Goal: Information Seeking & Learning: Find specific fact

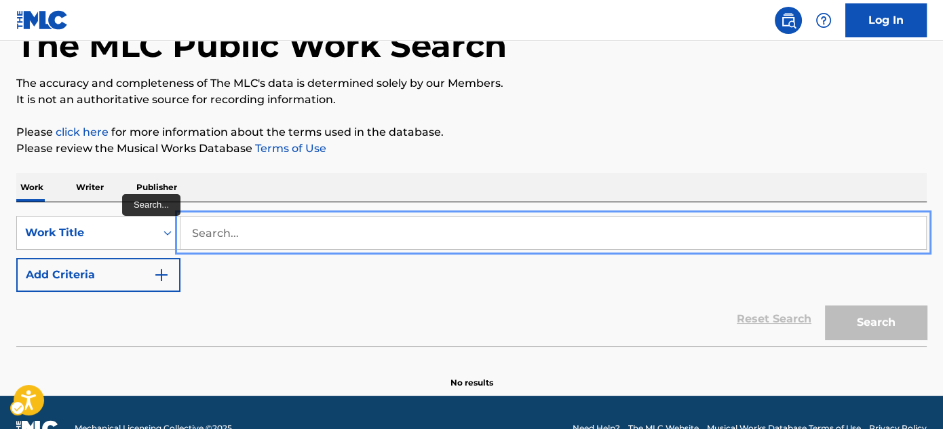
click at [529, 235] on input "Search..." at bounding box center [552, 232] width 745 height 33
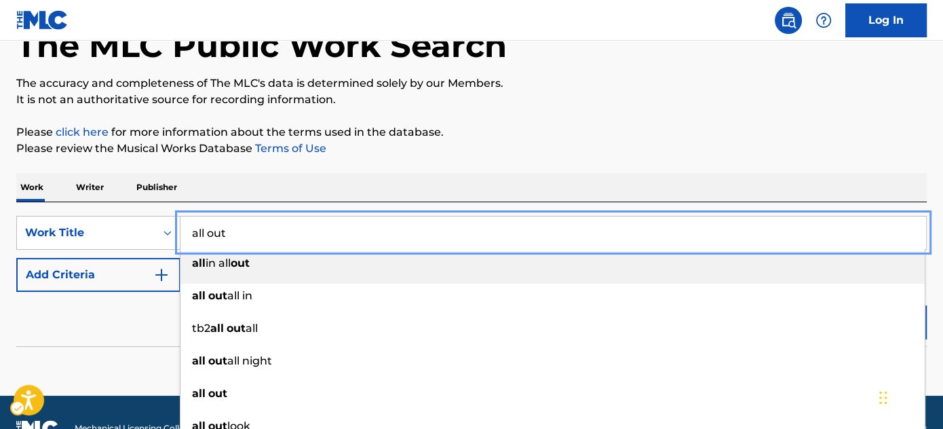
type input "all out"
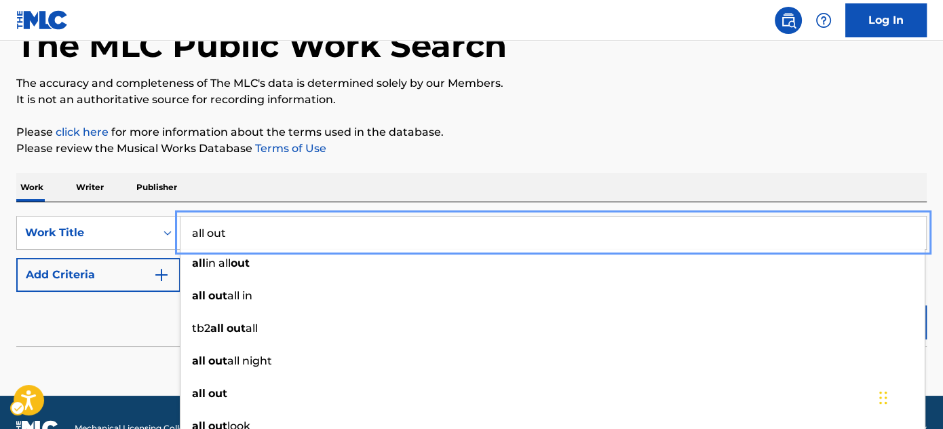
click at [403, 176] on div "Work Writer Publisher" at bounding box center [471, 187] width 910 height 28
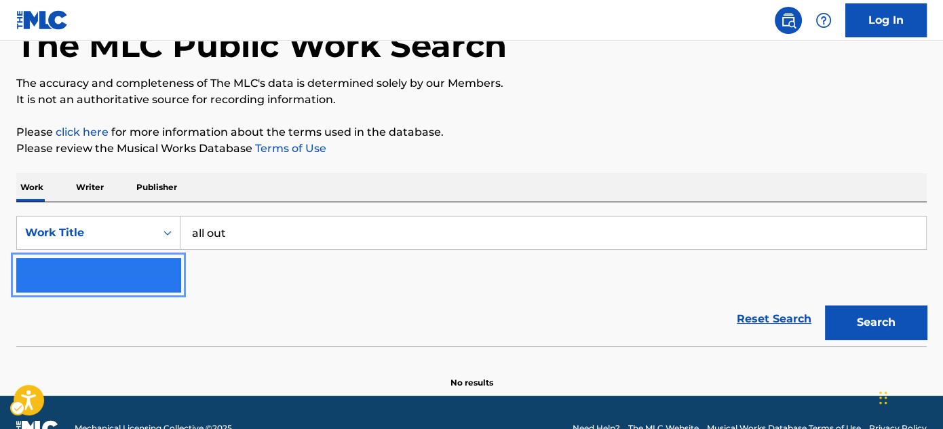
click at [134, 269] on button "Add Criteria" at bounding box center [98, 275] width 164 height 34
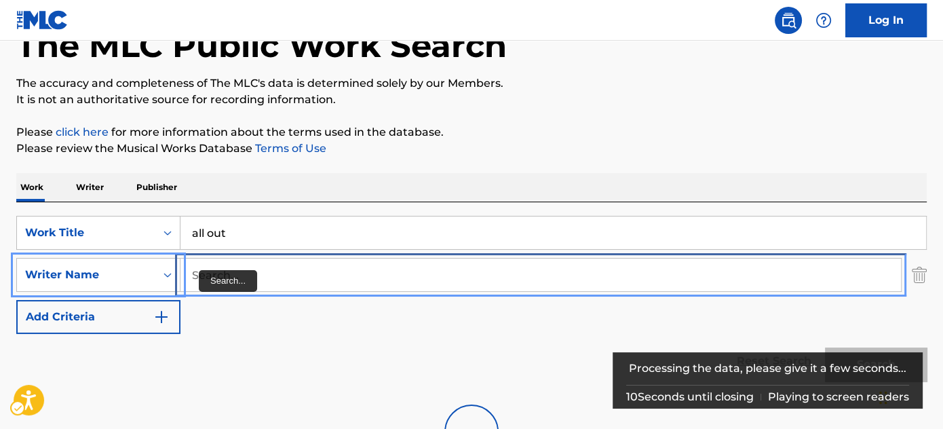
click at [295, 275] on input "Search..." at bounding box center [540, 274] width 720 height 33
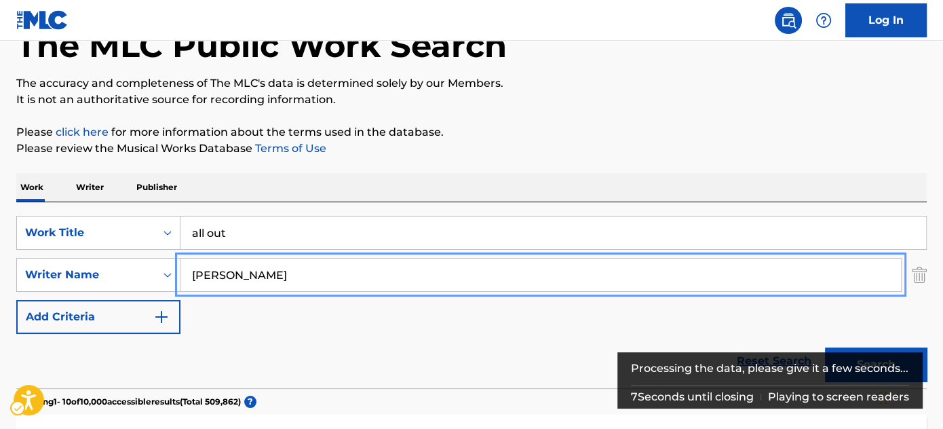
type input "[PERSON_NAME]"
click at [631, 154] on p "Please review the Musical Works Database Terms of Use | New Window" at bounding box center [471, 148] width 910 height 16
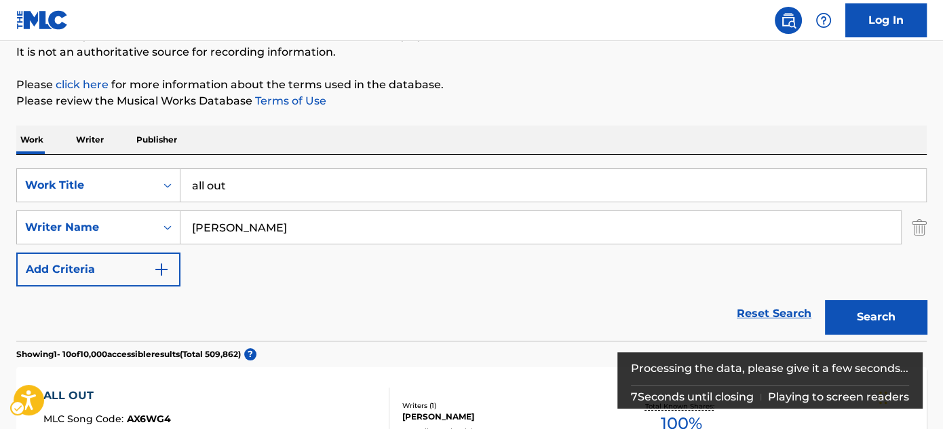
scroll to position [123, 0]
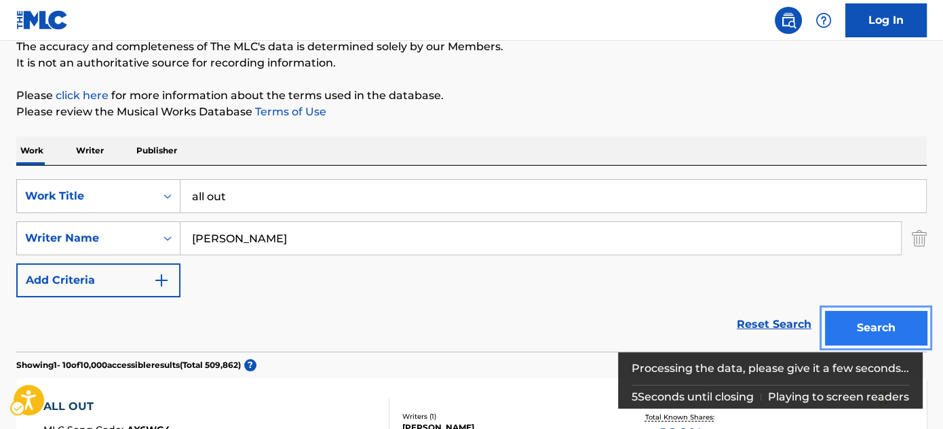
click at [860, 323] on button "Search" at bounding box center [876, 328] width 102 height 34
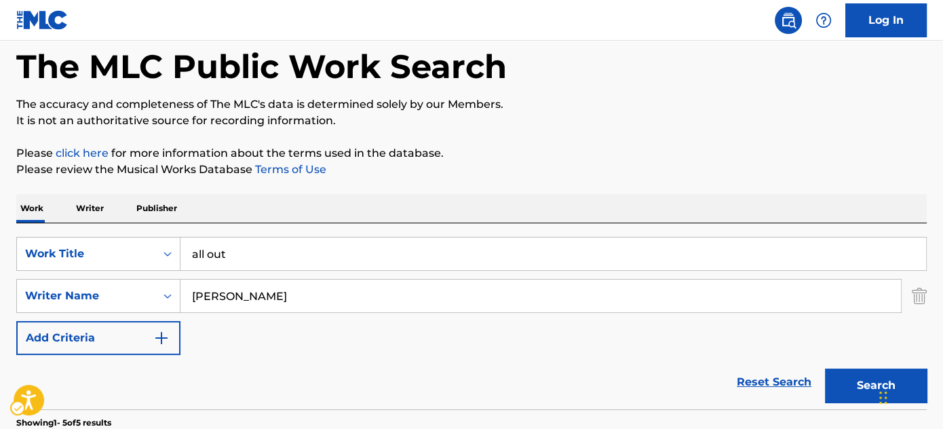
scroll to position [0, 0]
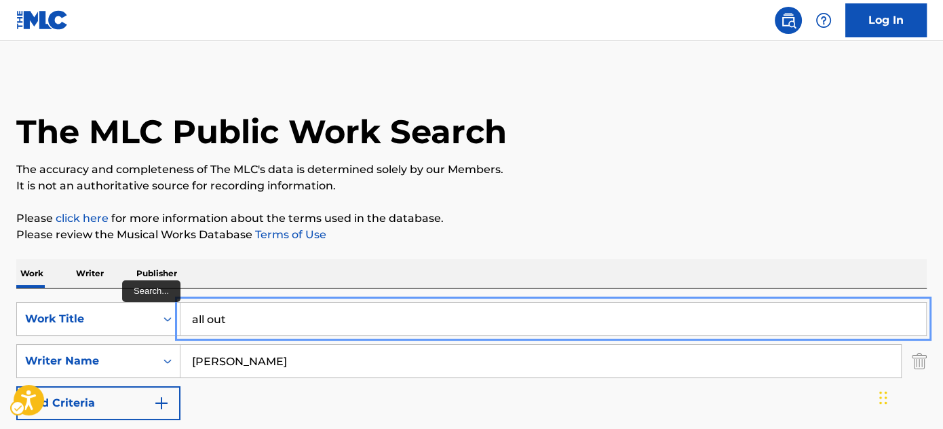
click at [289, 316] on input "all out" at bounding box center [552, 318] width 745 height 33
paste input "DOWN2EARTH"
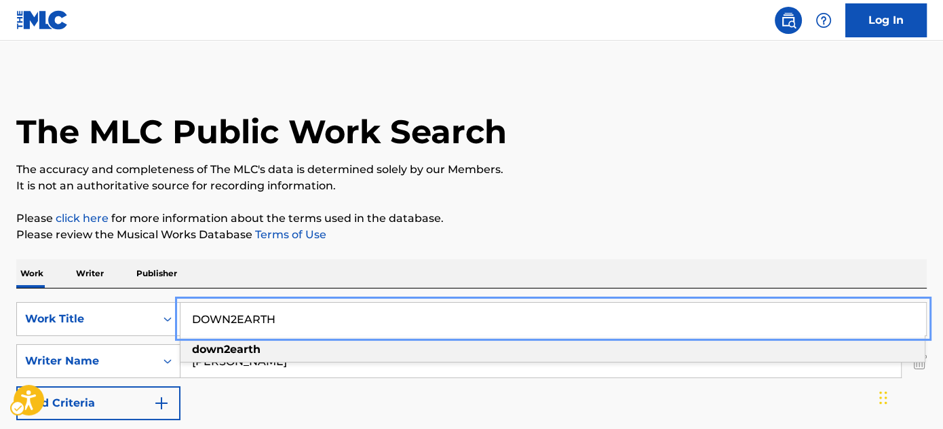
click at [547, 240] on p "Please review the Musical Works Database Terms of Use | New Window" at bounding box center [471, 234] width 910 height 16
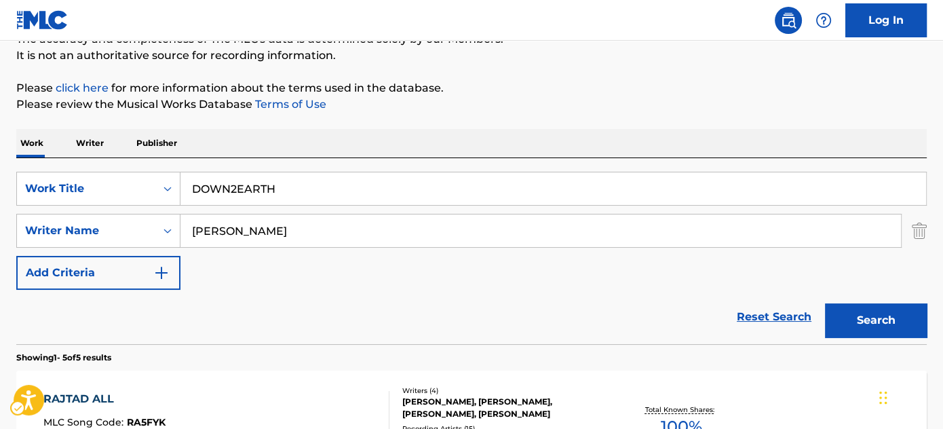
scroll to position [128, 0]
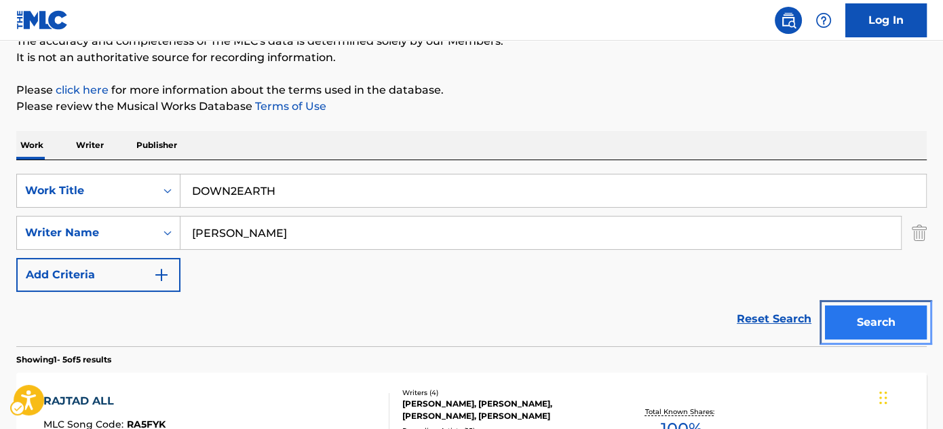
click at [888, 328] on button "Search" at bounding box center [876, 322] width 102 height 34
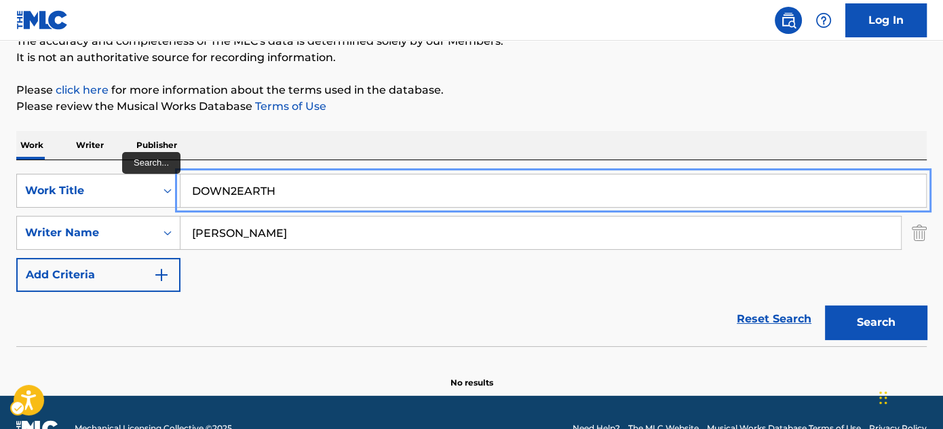
click at [551, 176] on input "DOWN2EARTH" at bounding box center [552, 190] width 745 height 33
paste input "WEIRD AT THE PARTY"
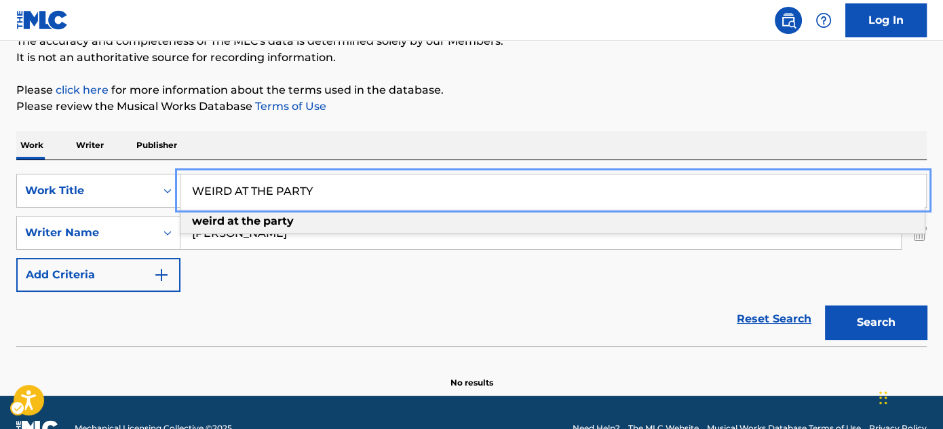
type input "WEIRD AT THE PARTY"
click at [598, 133] on div "Work Writer Publisher" at bounding box center [471, 145] width 910 height 28
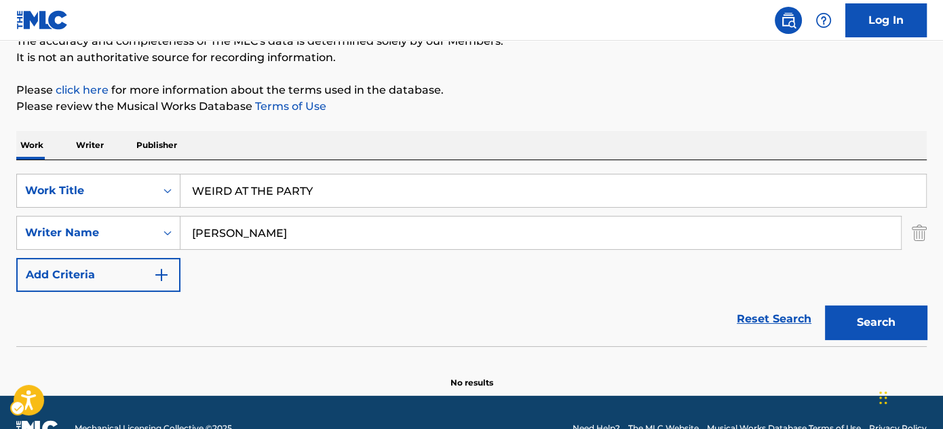
click at [840, 328] on button "Search" at bounding box center [876, 322] width 102 height 34
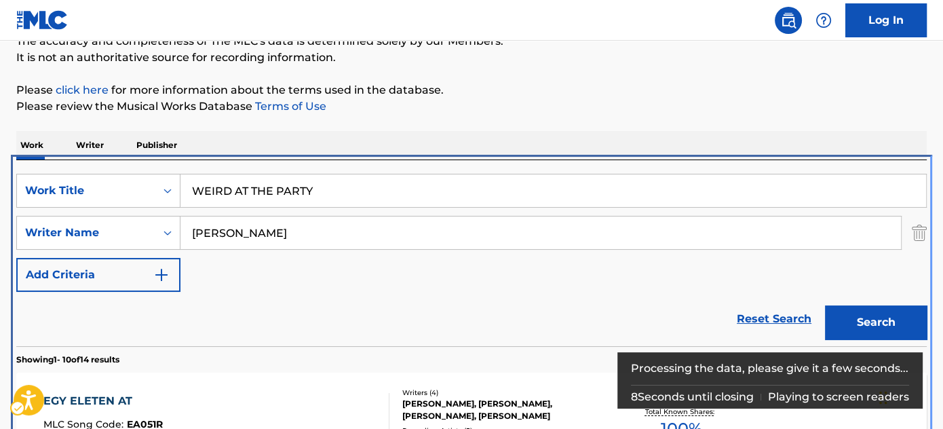
scroll to position [288, 0]
